Goal: Navigation & Orientation: Find specific page/section

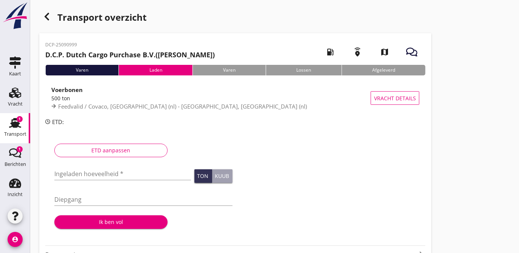
click at [13, 122] on use at bounding box center [15, 123] width 12 height 10
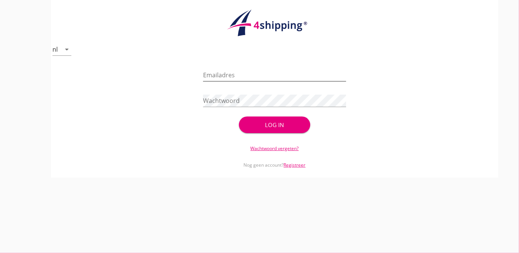
click at [218, 78] on input "Emailadres" at bounding box center [274, 75] width 143 height 12
type input "[EMAIL_ADDRESS][PERSON_NAME][DOMAIN_NAME]"
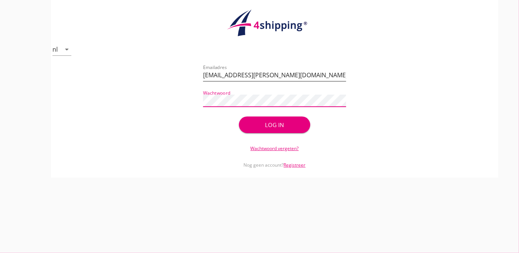
click at [239, 117] on button "Log in" at bounding box center [275, 125] width 72 height 17
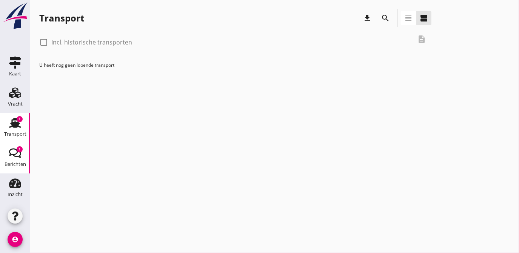
click at [18, 155] on icon "Berichten" at bounding box center [15, 153] width 12 height 12
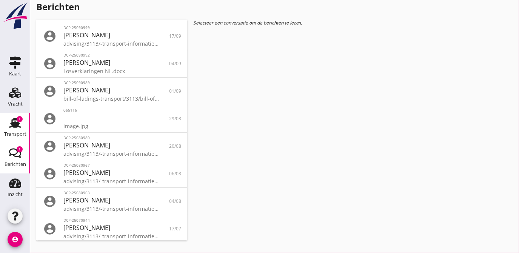
click at [18, 124] on use at bounding box center [15, 123] width 12 height 10
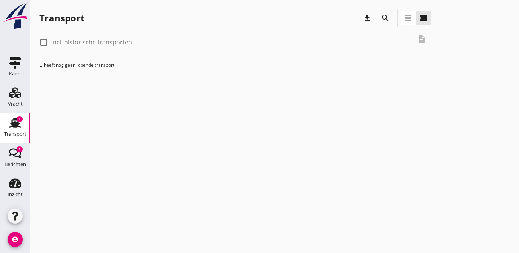
click at [14, 126] on use at bounding box center [15, 123] width 12 height 10
click at [17, 122] on use at bounding box center [15, 123] width 12 height 10
click at [15, 152] on icon "Berichten" at bounding box center [15, 153] width 12 height 12
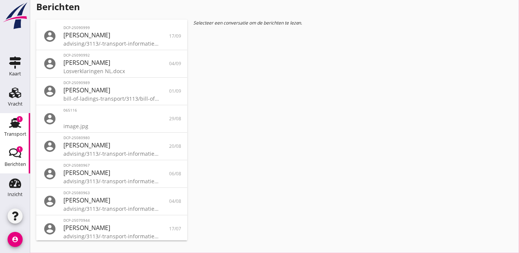
click at [16, 123] on use at bounding box center [15, 123] width 12 height 10
